Goal: Task Accomplishment & Management: Manage account settings

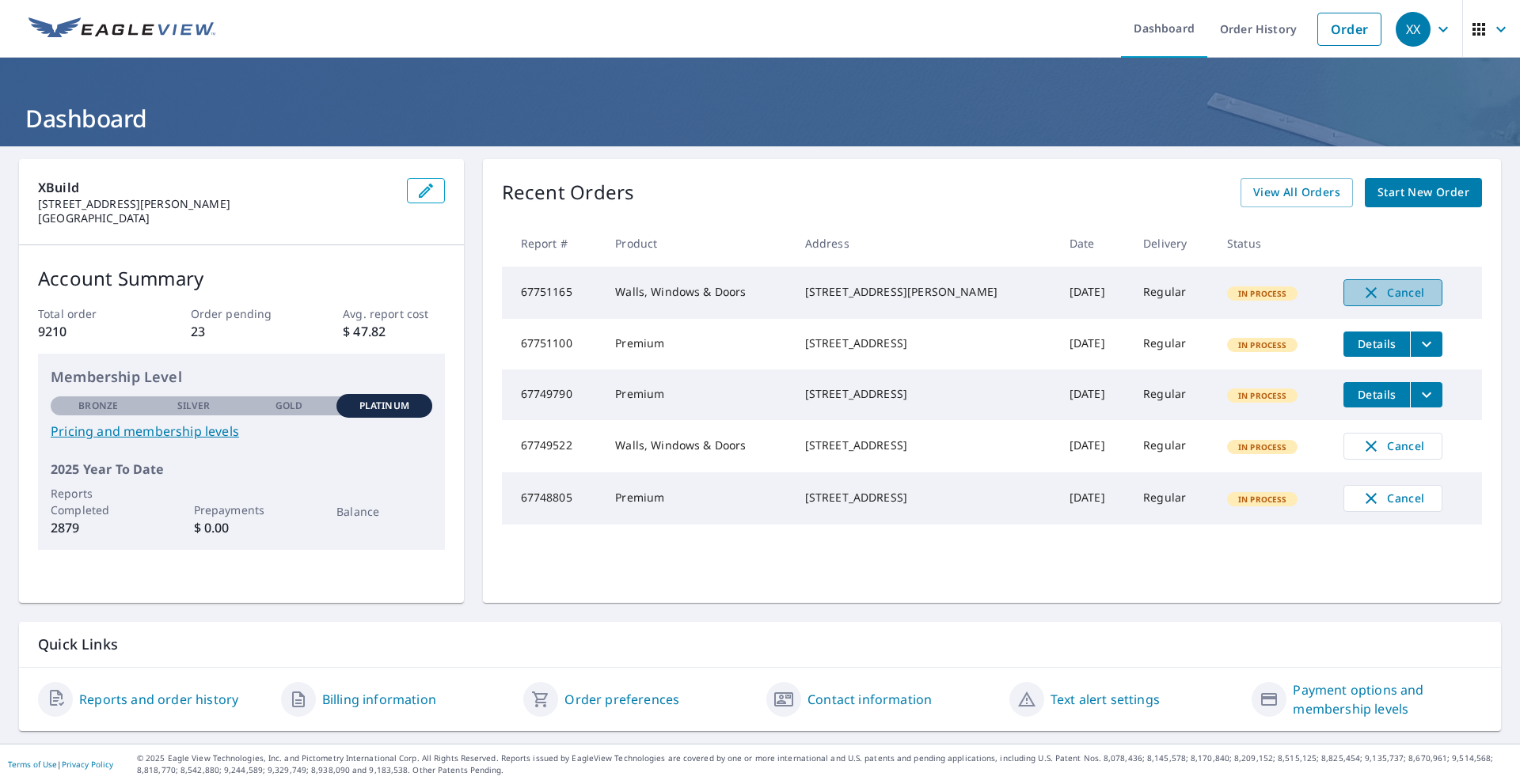
click at [1366, 292] on icon "button" at bounding box center [1371, 292] width 19 height 19
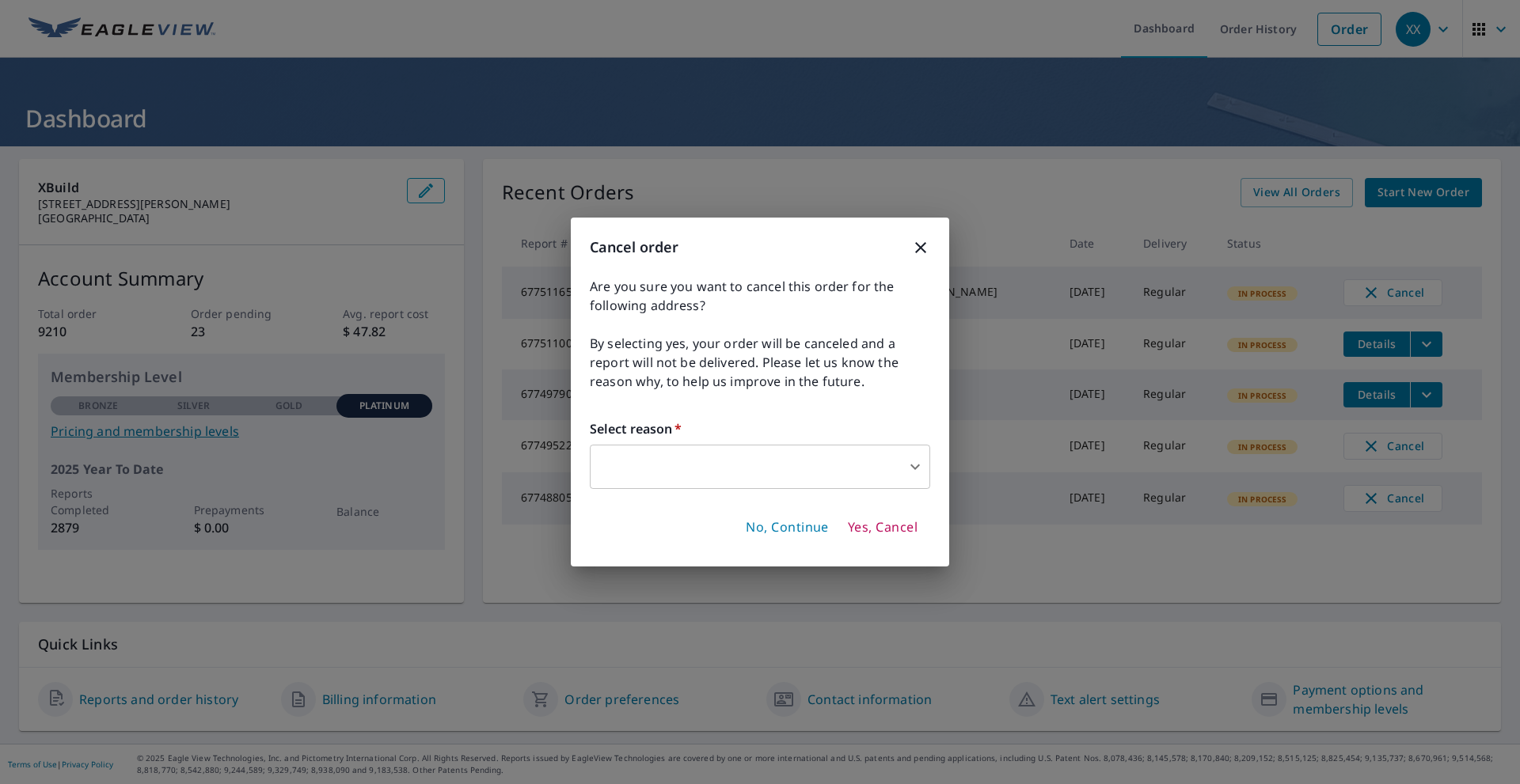
click at [739, 442] on div "Select reason   * ​ ​" at bounding box center [760, 454] width 341 height 69
click at [739, 457] on body "XX XX Dashboard Order History Order XX Dashboard XBuild [STREET_ADDRESS][PERSON…" at bounding box center [760, 392] width 1520 height 784
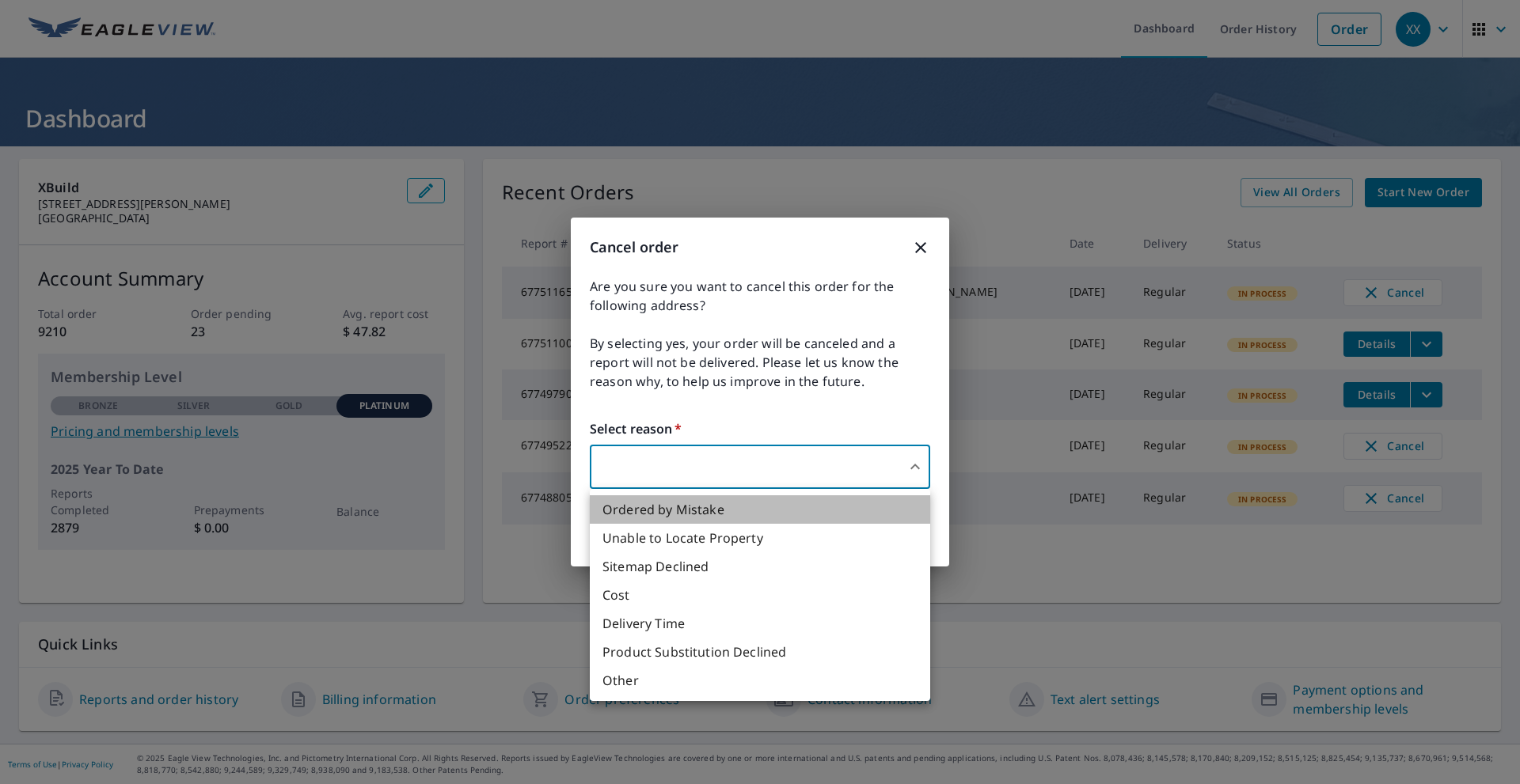
click at [686, 509] on li "Ordered by Mistake" at bounding box center [760, 510] width 341 height 29
type input "30"
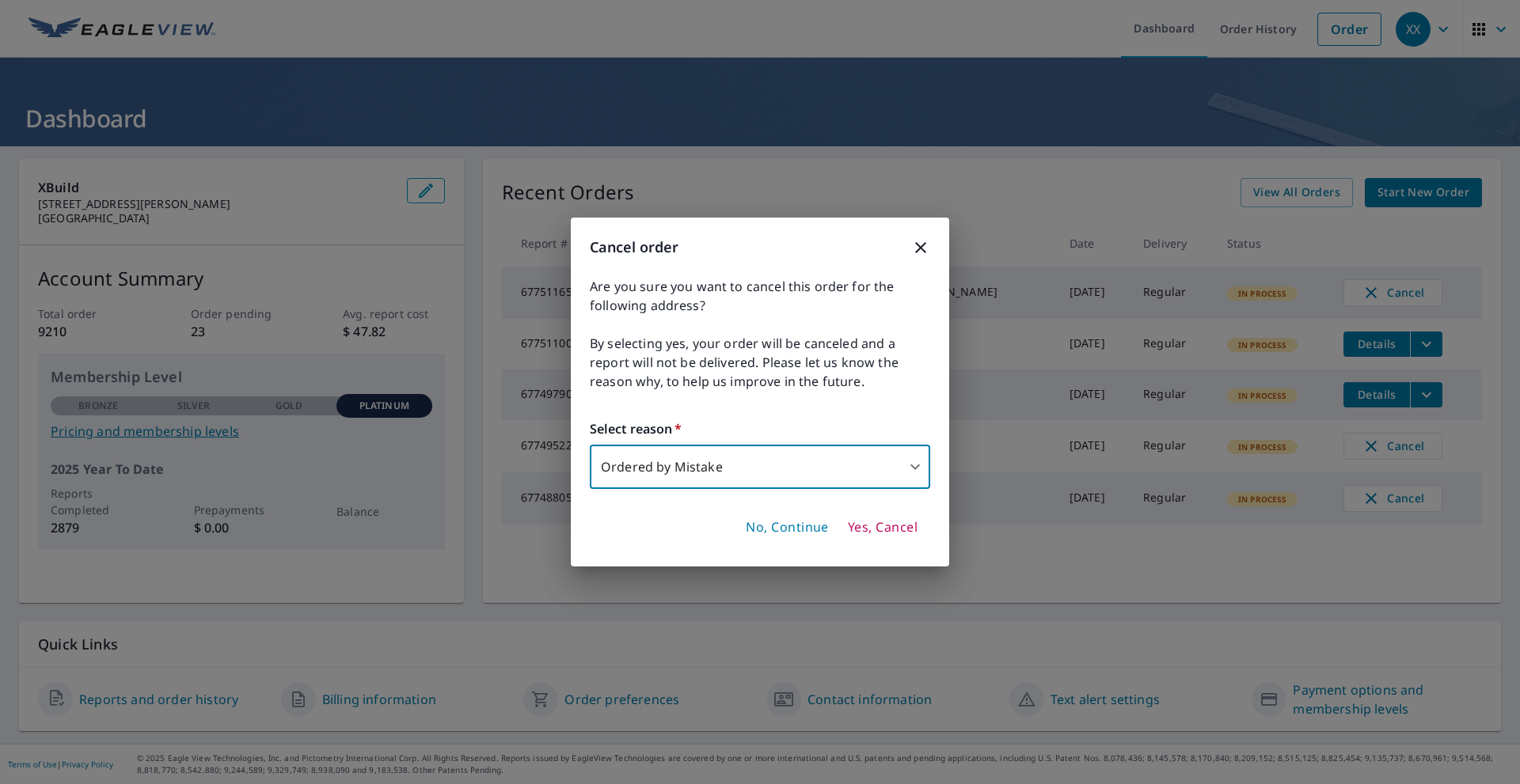
click at [913, 532] on span "Yes, Cancel" at bounding box center [882, 528] width 69 height 17
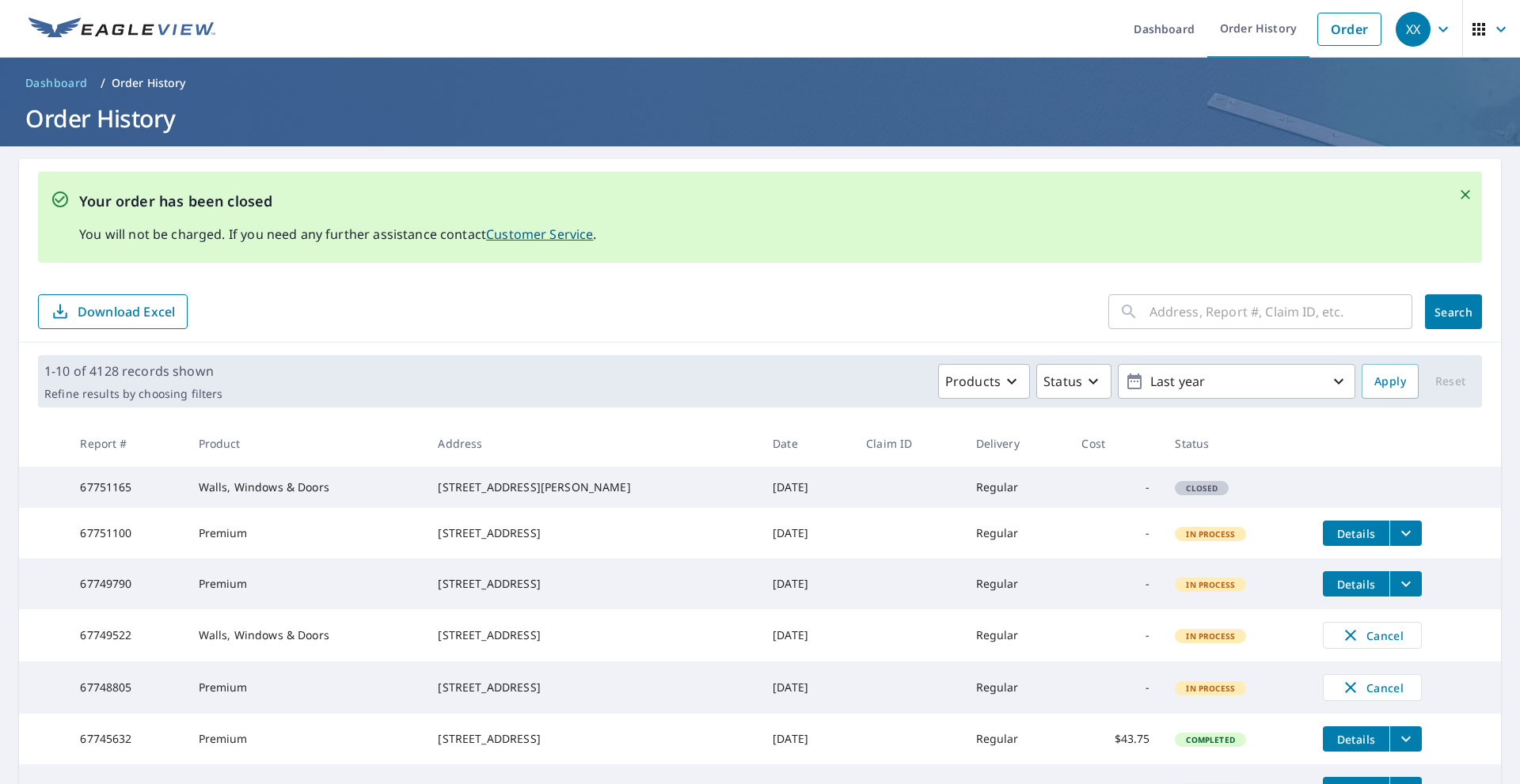
scroll to position [79, 0]
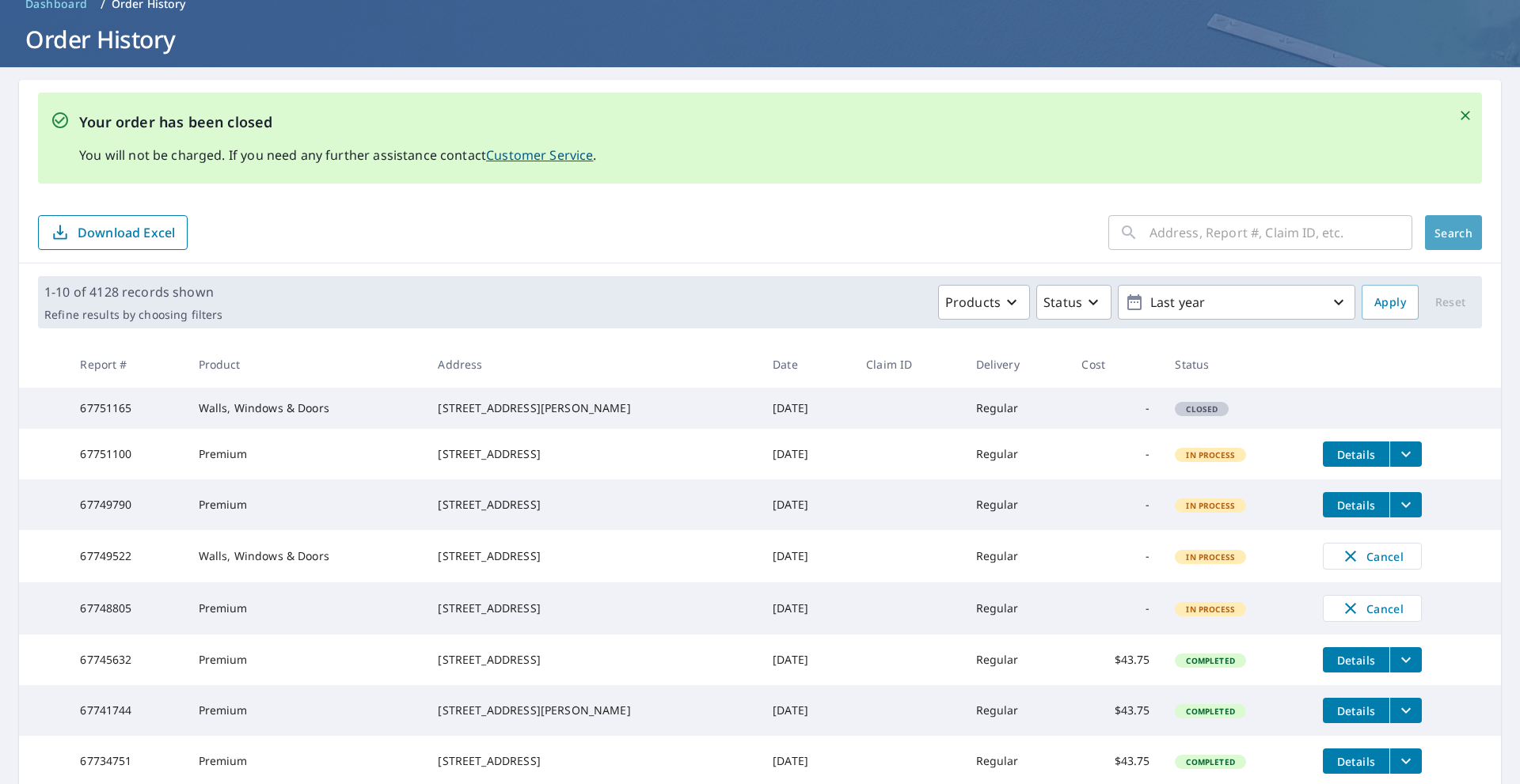
click at [1438, 233] on span "Search" at bounding box center [1453, 233] width 31 height 15
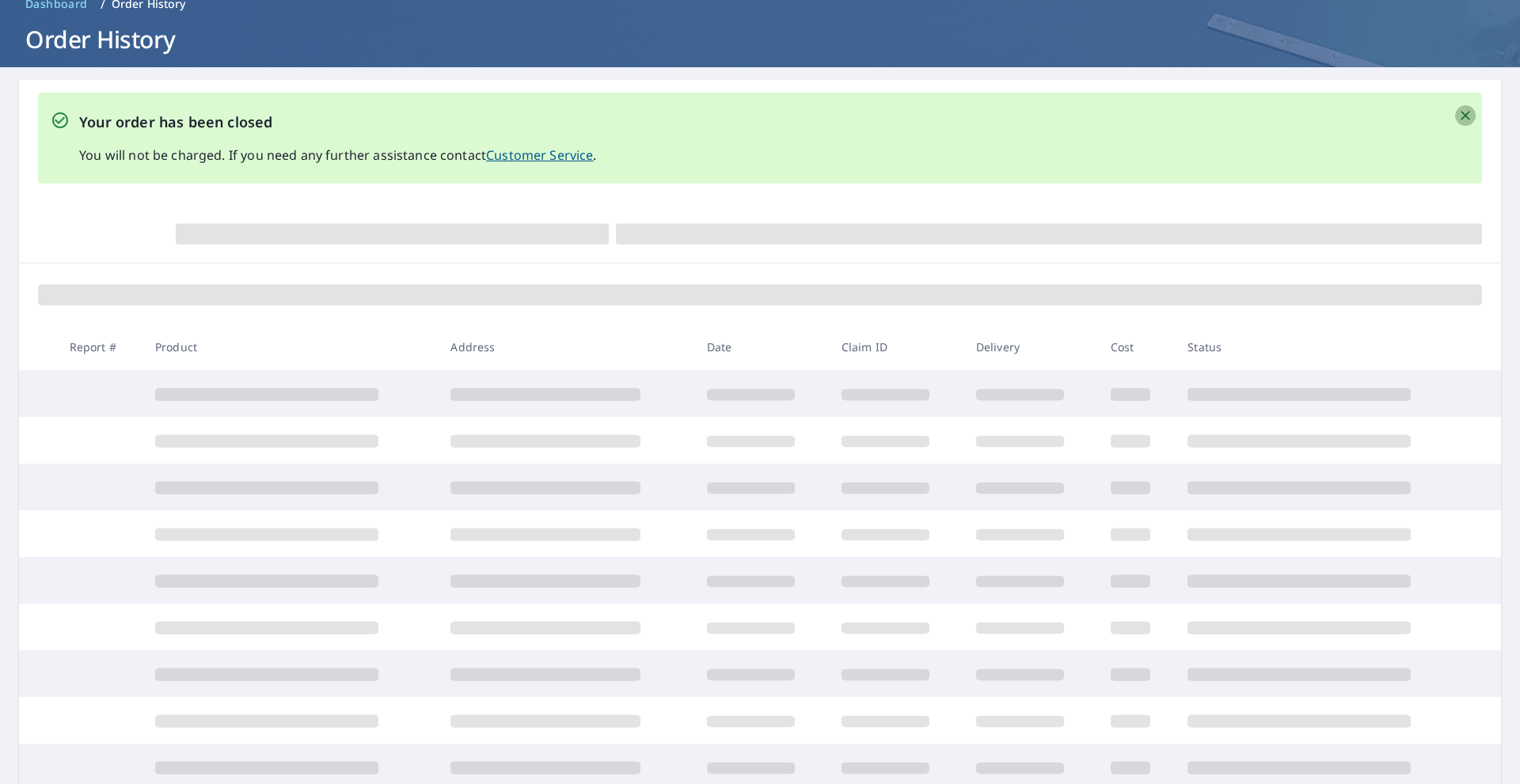
click at [1458, 116] on icon "Close" at bounding box center [1466, 116] width 16 height 16
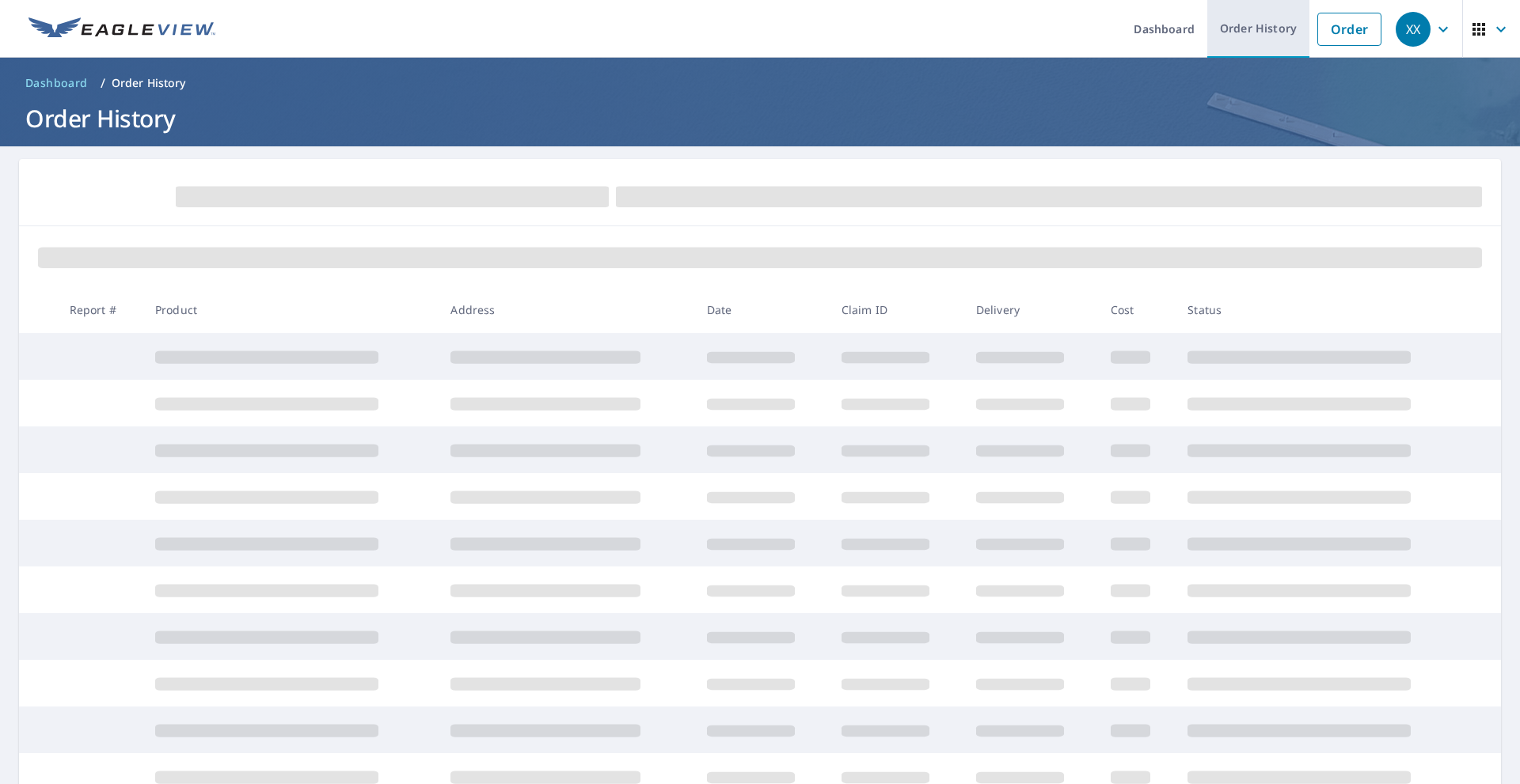
click at [1267, 36] on link "Order History" at bounding box center [1259, 29] width 103 height 58
click at [147, 35] on img at bounding box center [122, 29] width 187 height 23
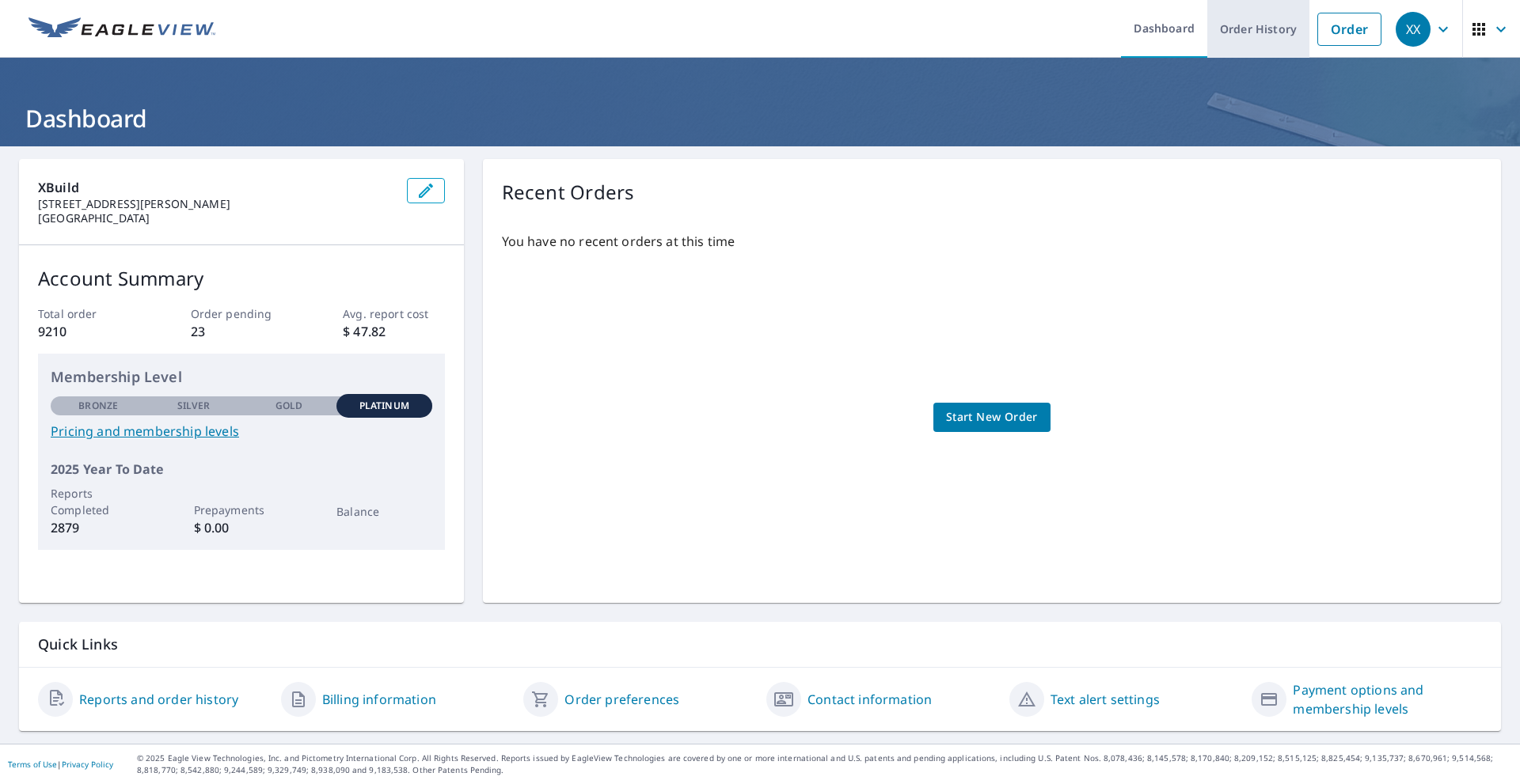
click at [1264, 34] on link "Order History" at bounding box center [1259, 29] width 103 height 58
